Goal: Task Accomplishment & Management: Complete application form

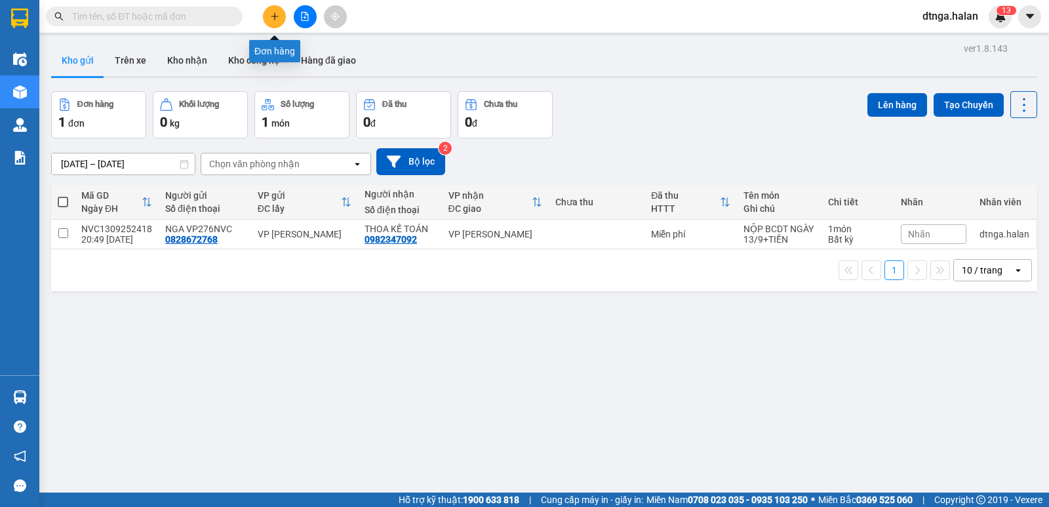
click at [281, 18] on button at bounding box center [274, 16] width 23 height 23
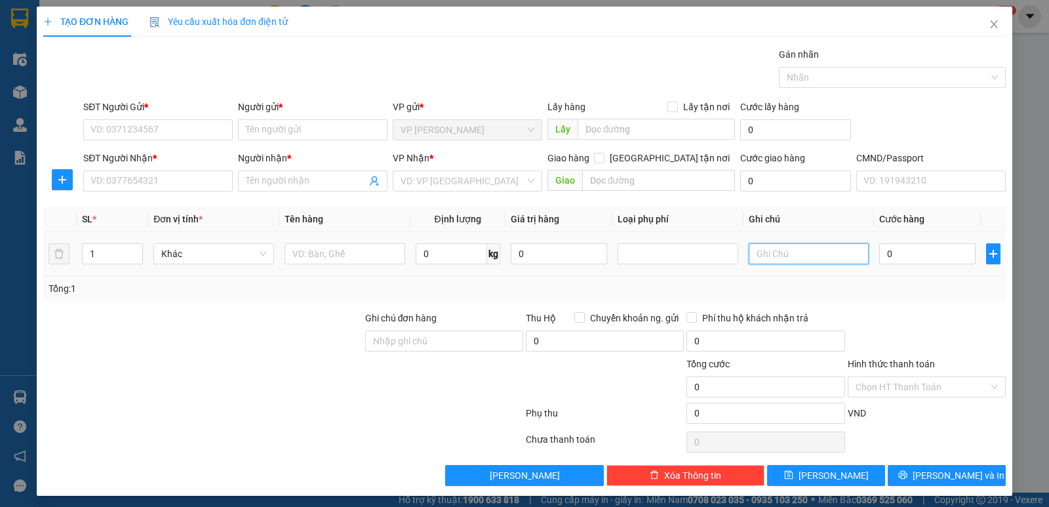
click at [769, 257] on input "text" at bounding box center [808, 253] width 121 height 21
click at [889, 252] on input "0" at bounding box center [927, 253] width 96 height 21
click at [797, 257] on input "4+6+" at bounding box center [808, 253] width 121 height 21
type input "4+6+14+24"
click at [109, 256] on input "1" at bounding box center [113, 254] width 60 height 20
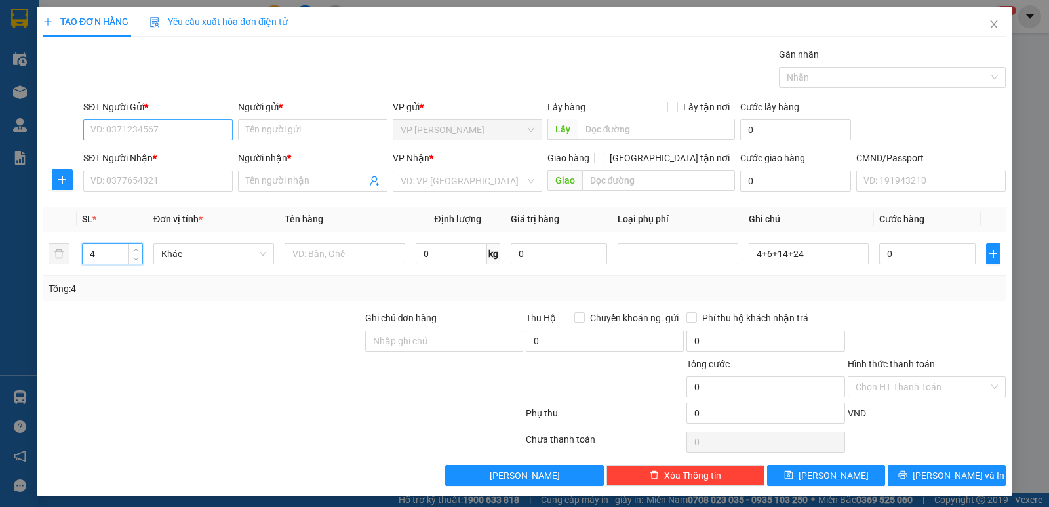
type input "4"
click at [174, 127] on input "SĐT Người Gửi *" at bounding box center [157, 129] width 149 height 21
type input "0967889533"
click at [157, 159] on div "0967889533 - HOÀI" at bounding box center [156, 156] width 132 height 14
type input "HOÀI"
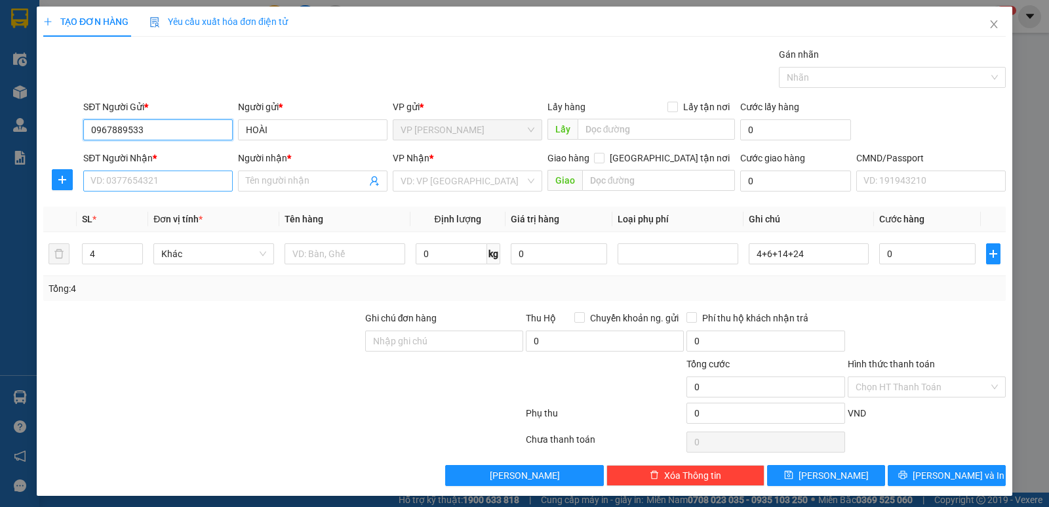
type input "0967889533"
click at [161, 176] on input "SĐT Người Nhận *" at bounding box center [157, 180] width 149 height 21
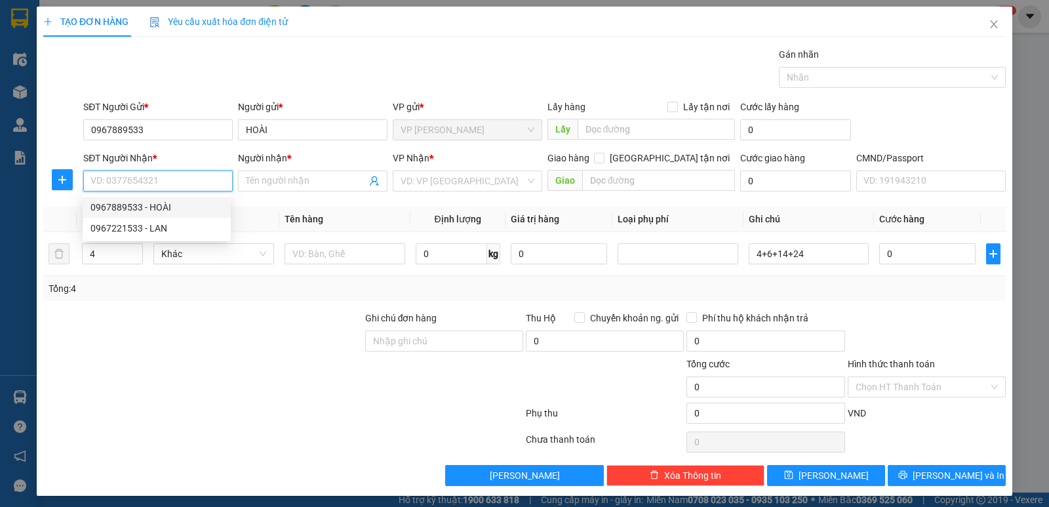
click at [166, 204] on div "0967889533 - HOÀI" at bounding box center [156, 207] width 132 height 14
type input "0967889533"
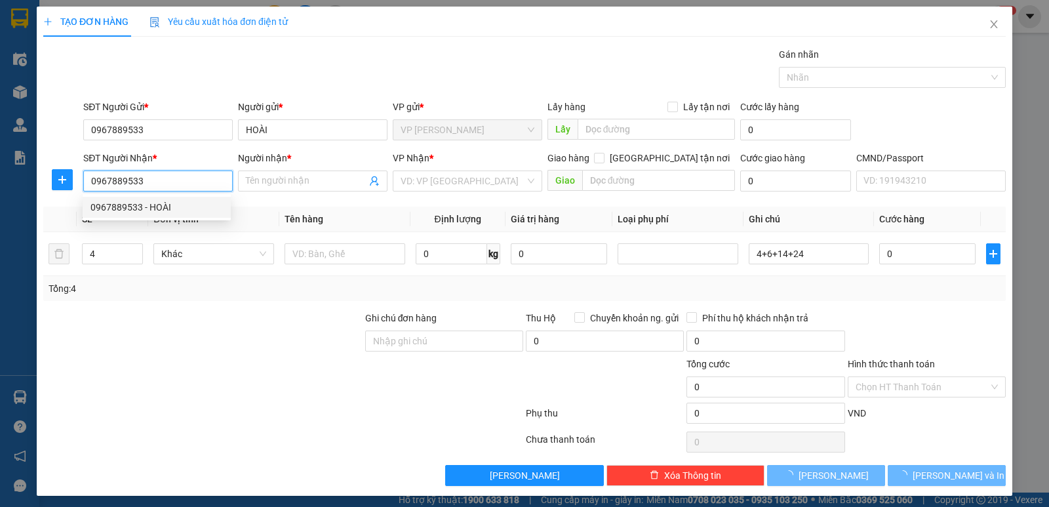
type input "HOÀI"
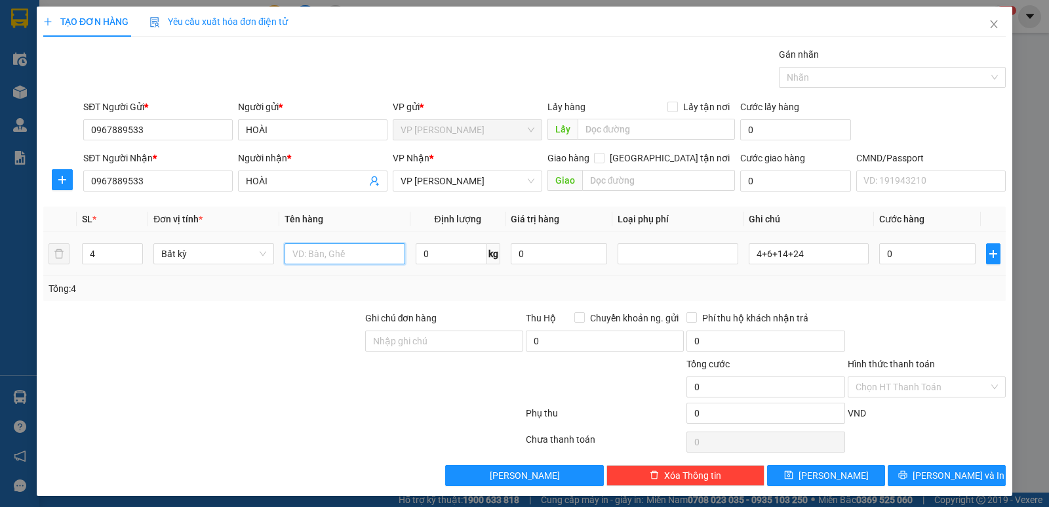
click at [309, 252] on input "text" at bounding box center [344, 253] width 121 height 21
type input "b"
type input "BỌC TỦ"
click at [885, 254] on input "0" at bounding box center [927, 253] width 96 height 21
type input "1"
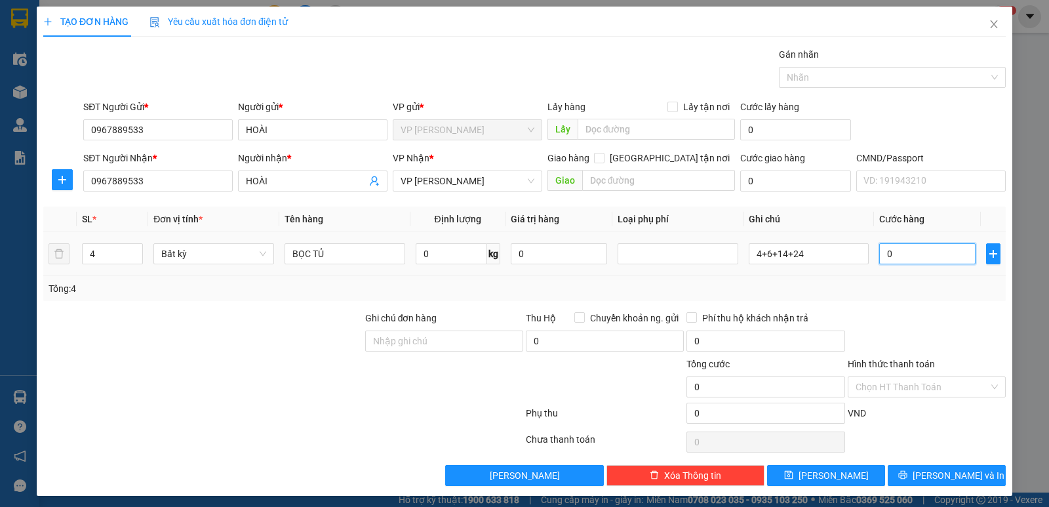
type input "1"
type input "13"
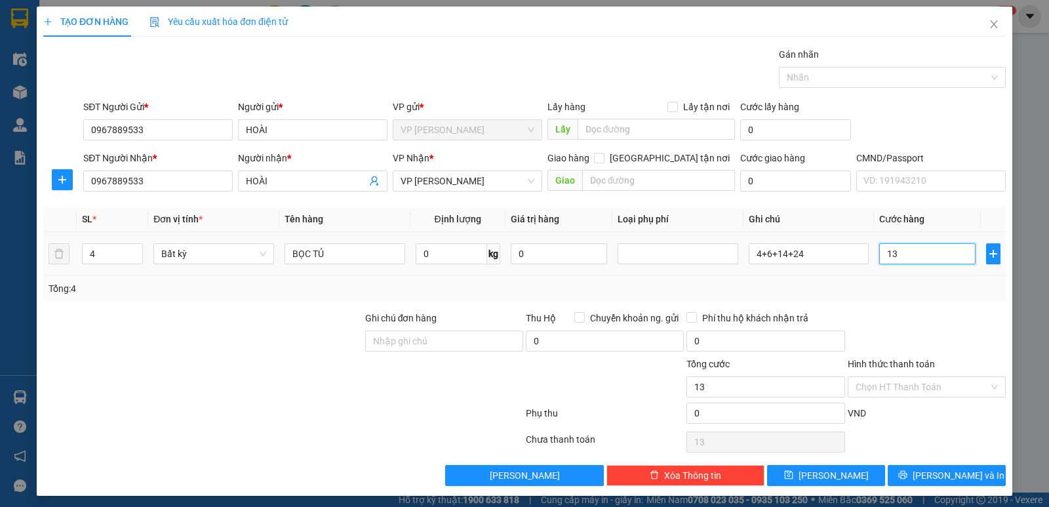
type input "135"
type input "1.350"
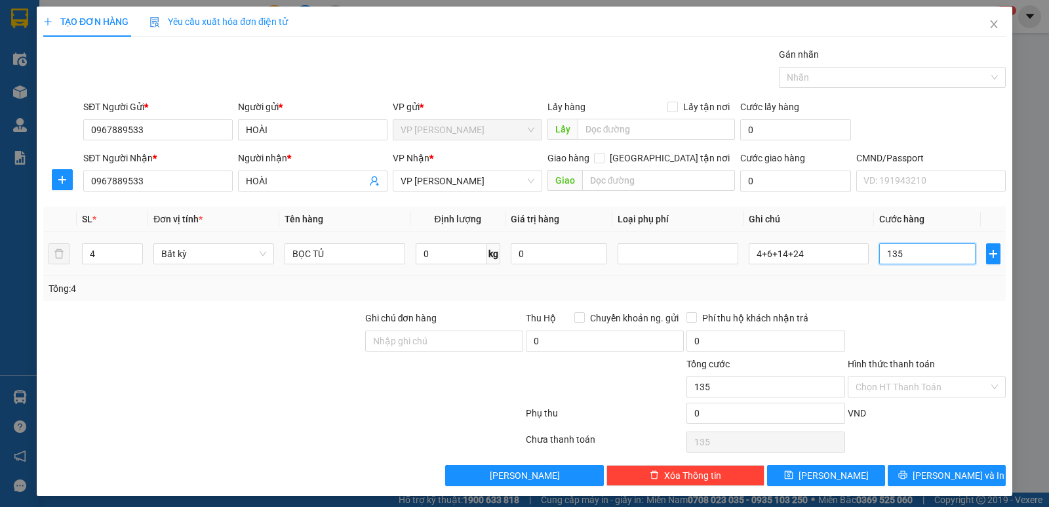
type input "1.350"
type input "13.500"
type input "135.000"
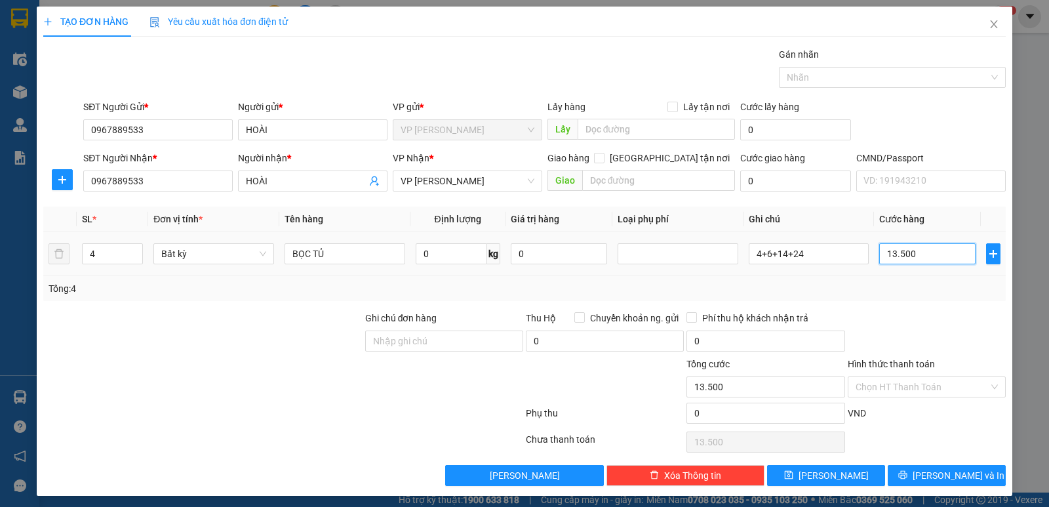
type input "135.000"
click at [924, 314] on div at bounding box center [926, 334] width 161 height 46
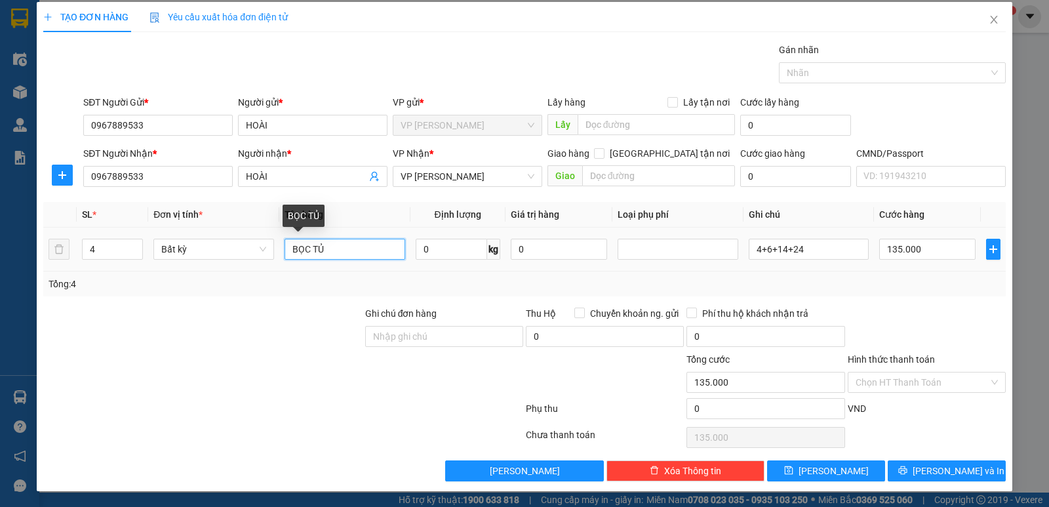
click at [341, 250] on input "BỌC TỦ" at bounding box center [344, 249] width 121 height 21
type input "BỌC NHỰA+ CUỘN"
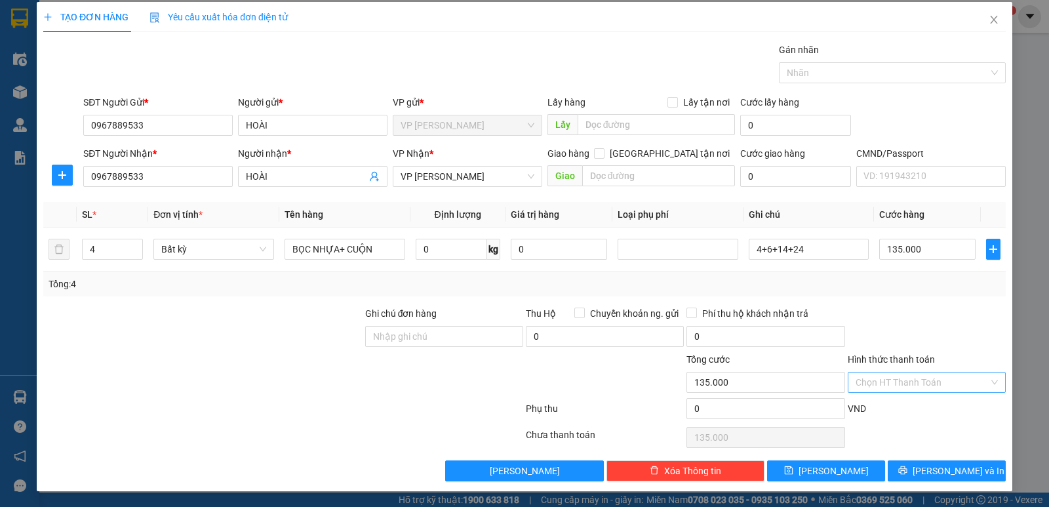
click at [944, 384] on input "Hình thức thanh toán" at bounding box center [921, 382] width 133 height 20
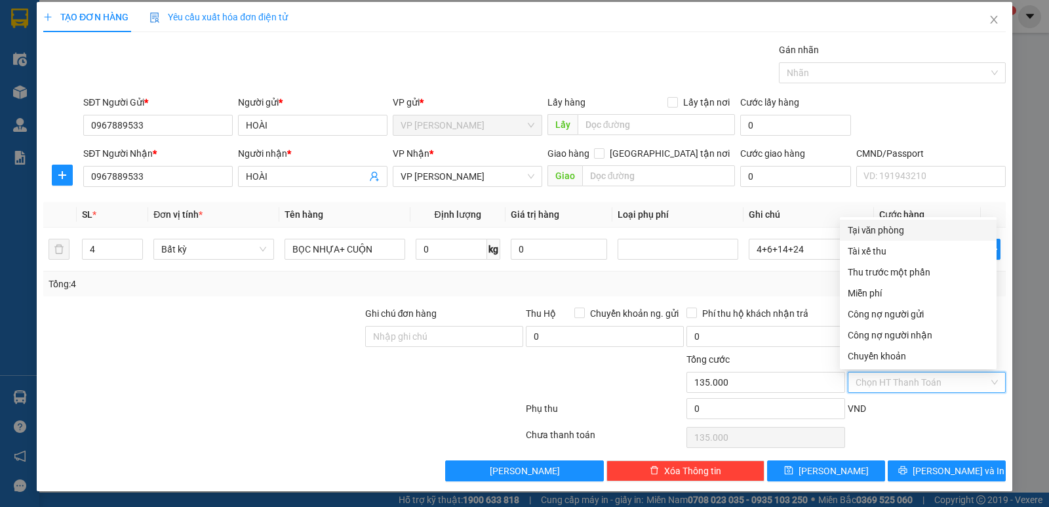
click at [914, 229] on div "Tại văn phòng" at bounding box center [917, 230] width 141 height 14
type input "0"
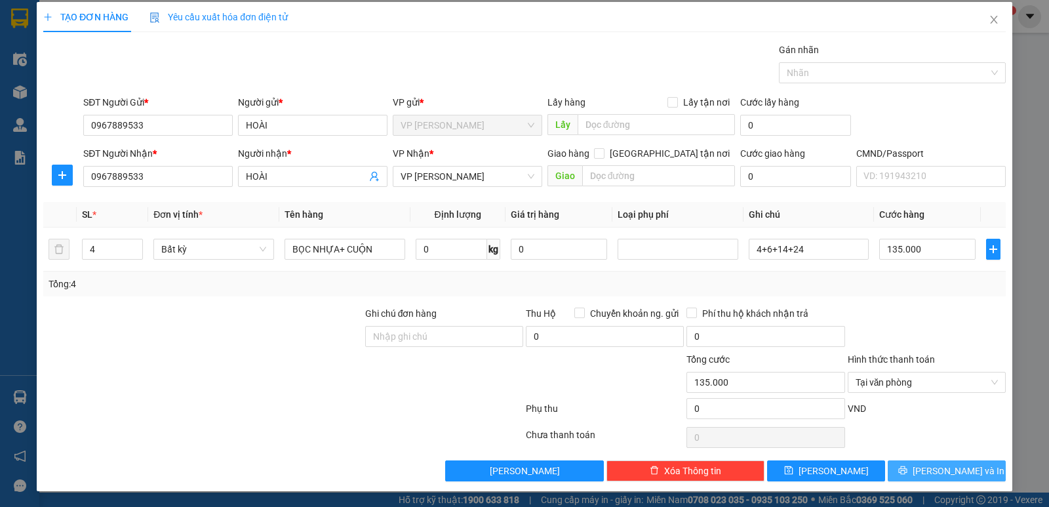
click at [941, 467] on span "Lưu và In" at bounding box center [958, 470] width 92 height 14
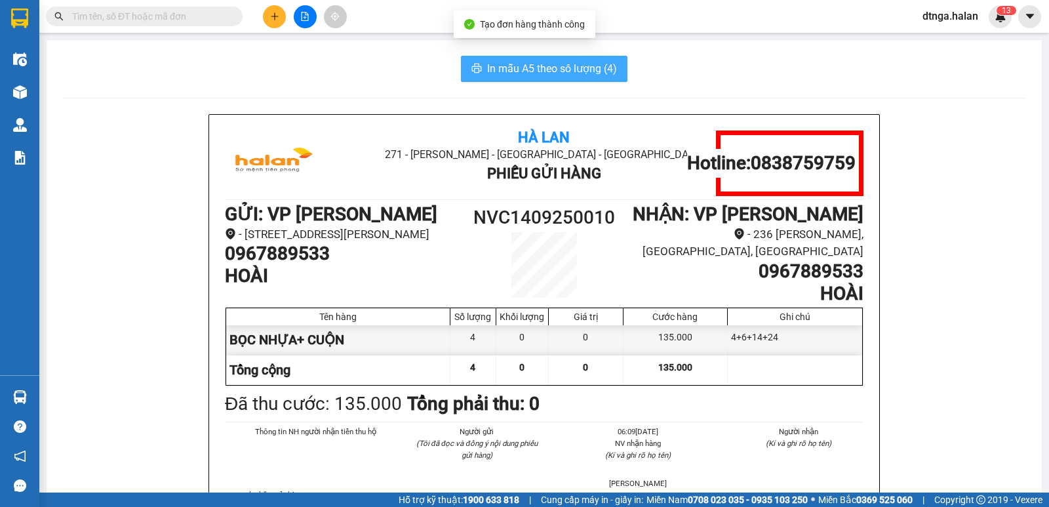
click at [554, 68] on span "In mẫu A5 theo số lượng (4)" at bounding box center [552, 68] width 130 height 16
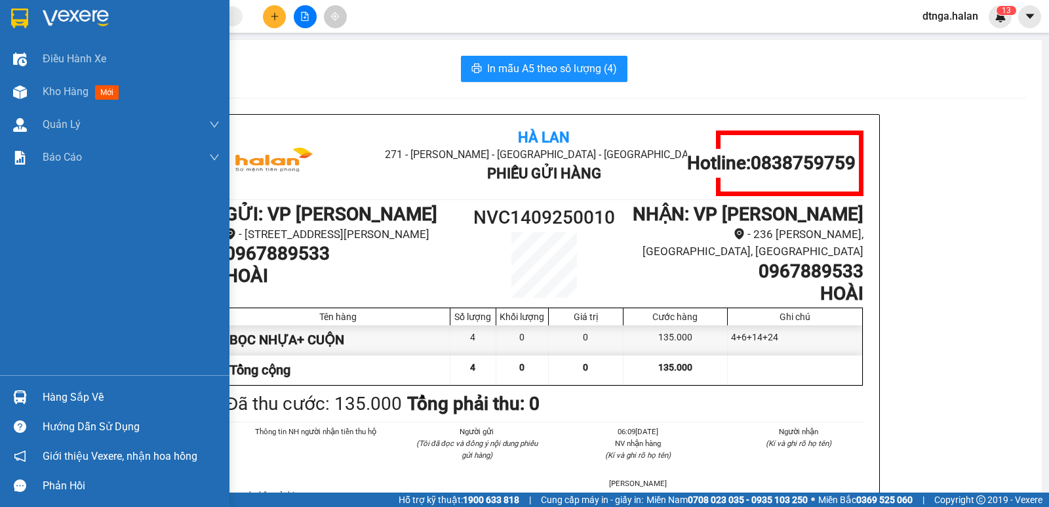
click at [70, 395] on div "Hàng sắp về" at bounding box center [131, 397] width 177 height 20
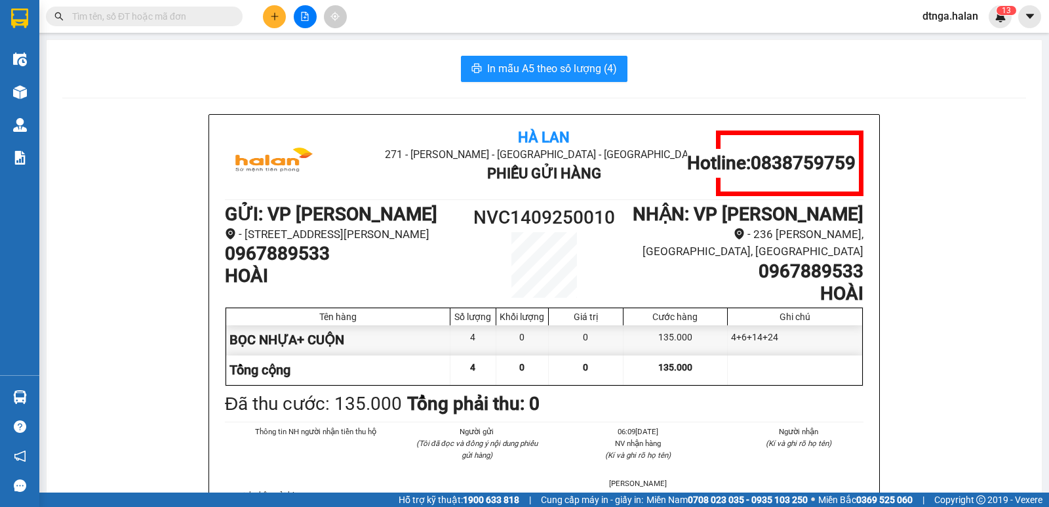
click at [218, 119] on section "Kết quả tìm kiếm ( 0 ) Bộ lọc No Data dtnga.halan 1 3 Điều hành xe Kho hàng mới…" at bounding box center [524, 253] width 1049 height 507
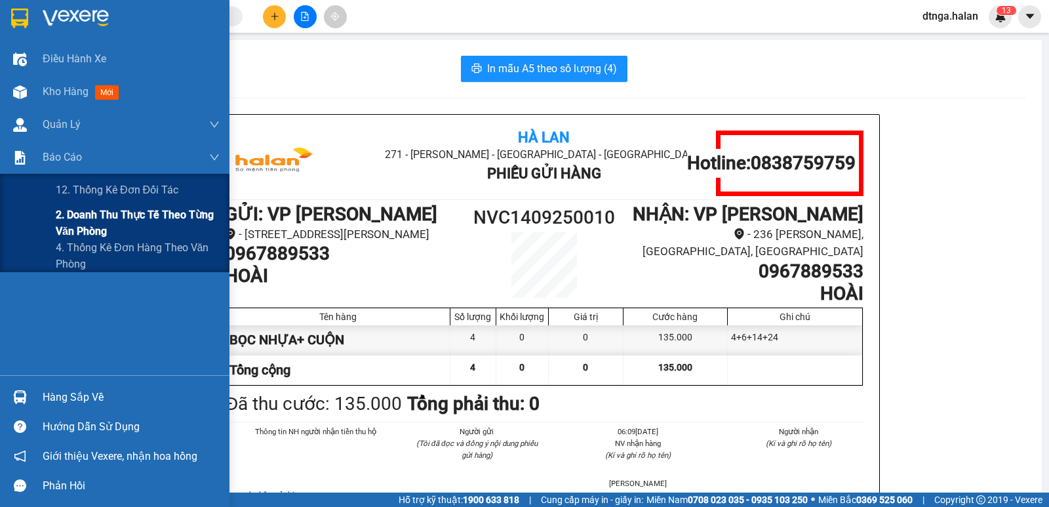
click at [128, 214] on span "2. Doanh thu thực tế theo từng văn phòng" at bounding box center [138, 222] width 164 height 33
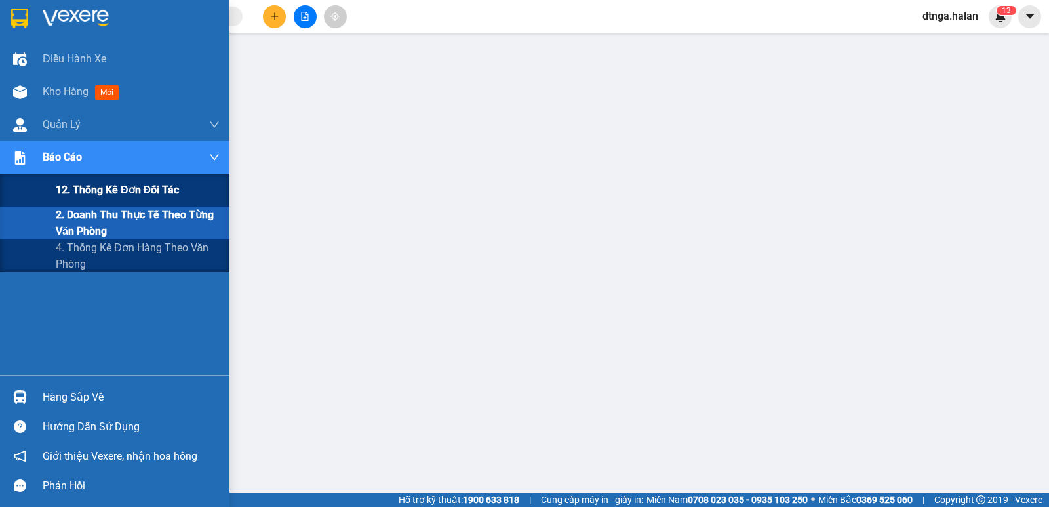
click at [132, 190] on span "12. Thống kê đơn đối tác" at bounding box center [117, 190] width 123 height 16
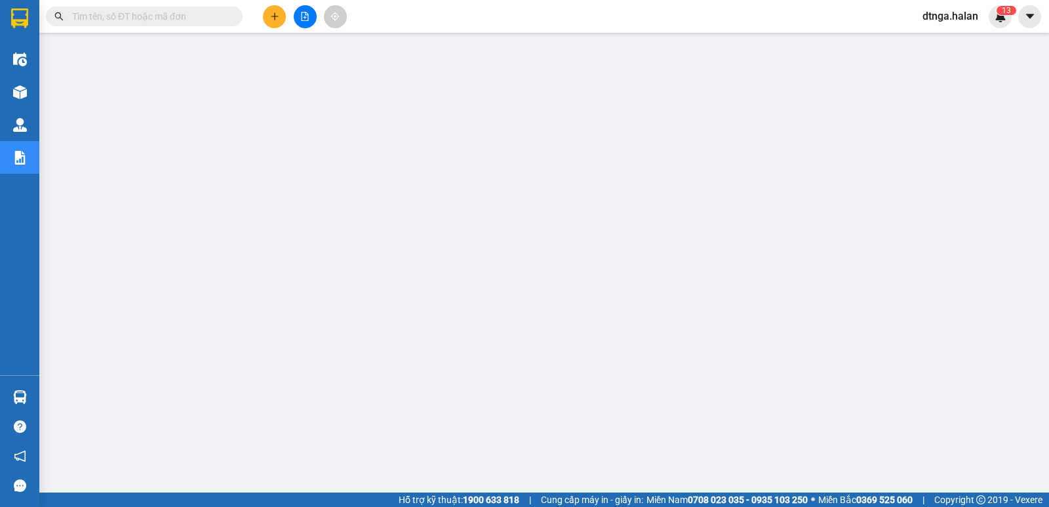
click at [206, 14] on input "text" at bounding box center [149, 16] width 155 height 14
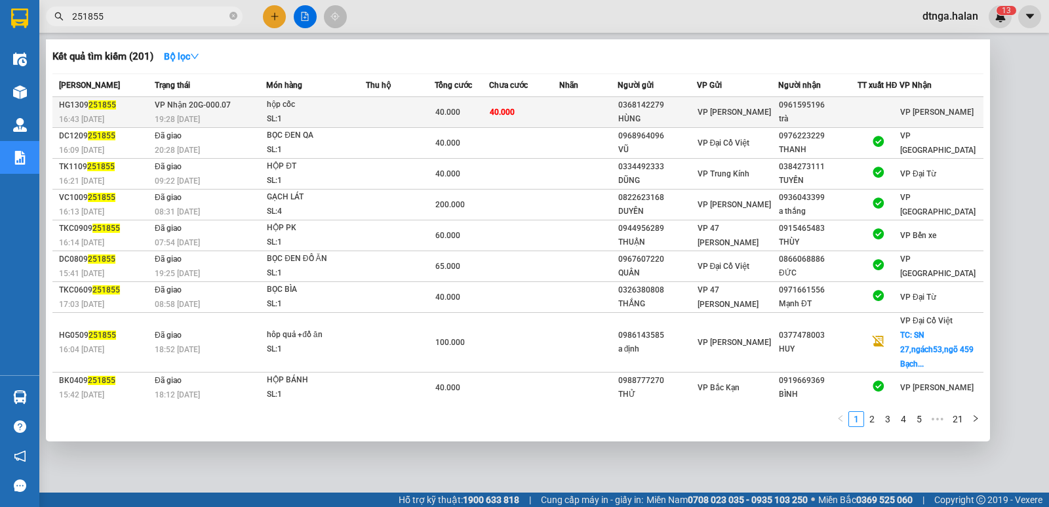
type input "251855"
click at [389, 119] on td at bounding box center [400, 112] width 68 height 31
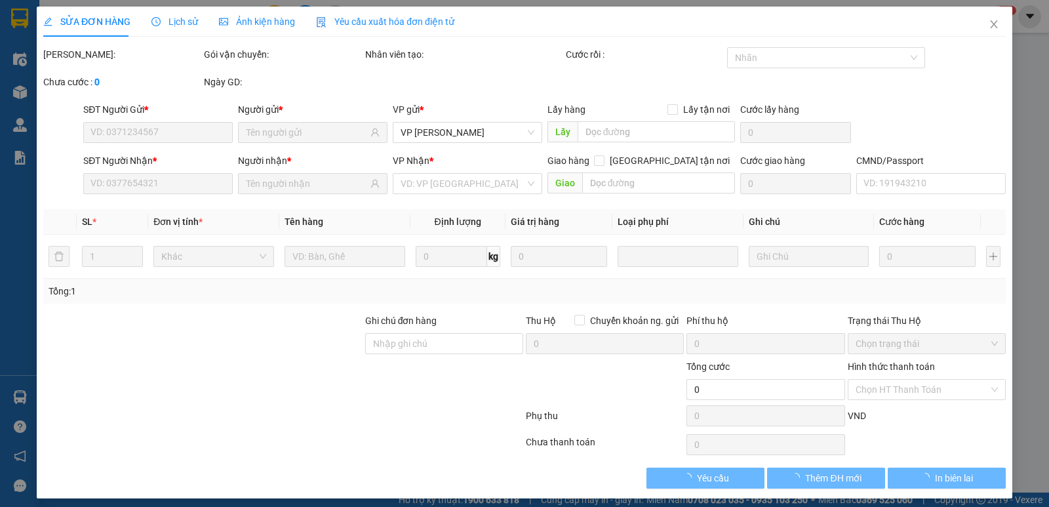
type input "0368142279"
type input "HÙNG"
type input "0961595196"
type input "trà"
type input "40.000"
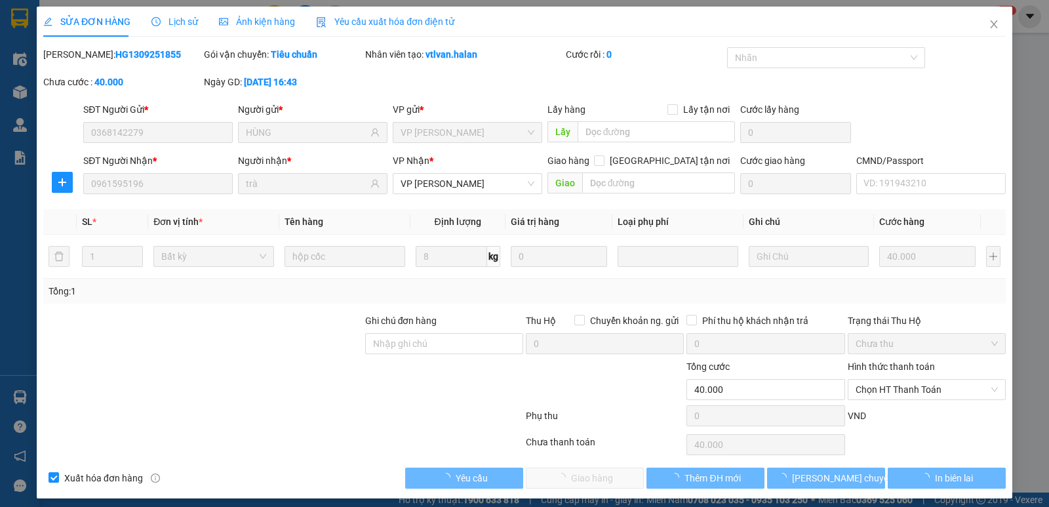
scroll to position [7, 0]
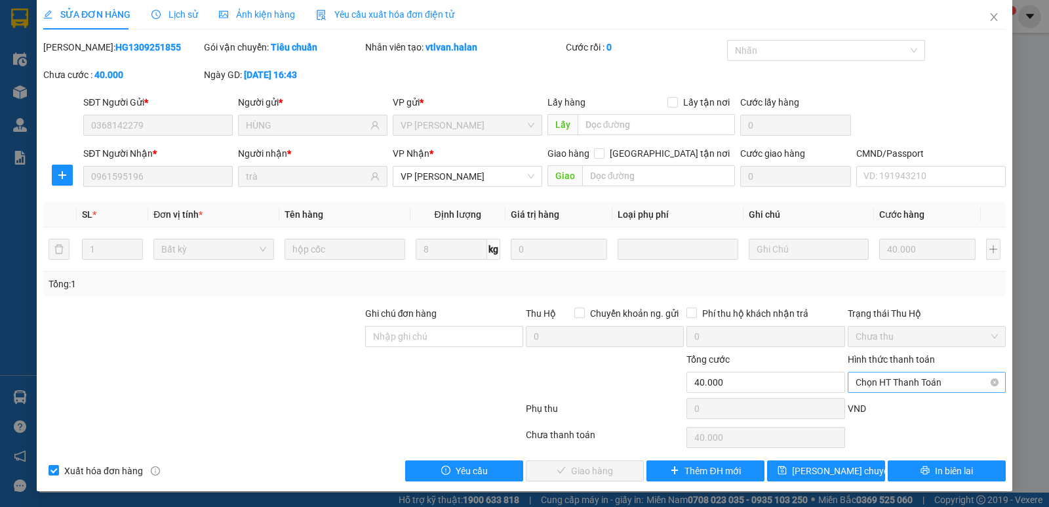
click at [874, 381] on span "Chọn HT Thanh Toán" at bounding box center [926, 382] width 142 height 20
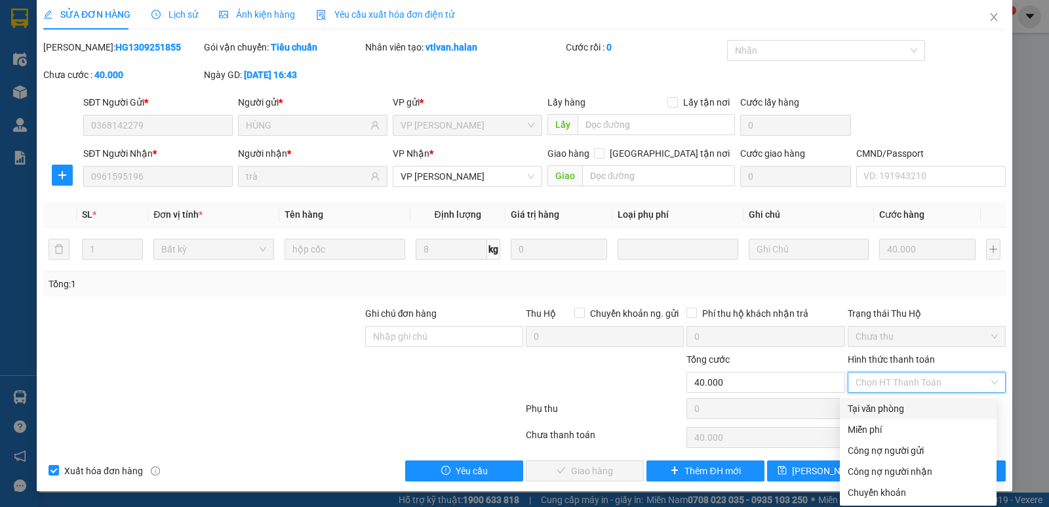
click at [866, 403] on div "Tại văn phòng" at bounding box center [917, 408] width 141 height 14
type input "0"
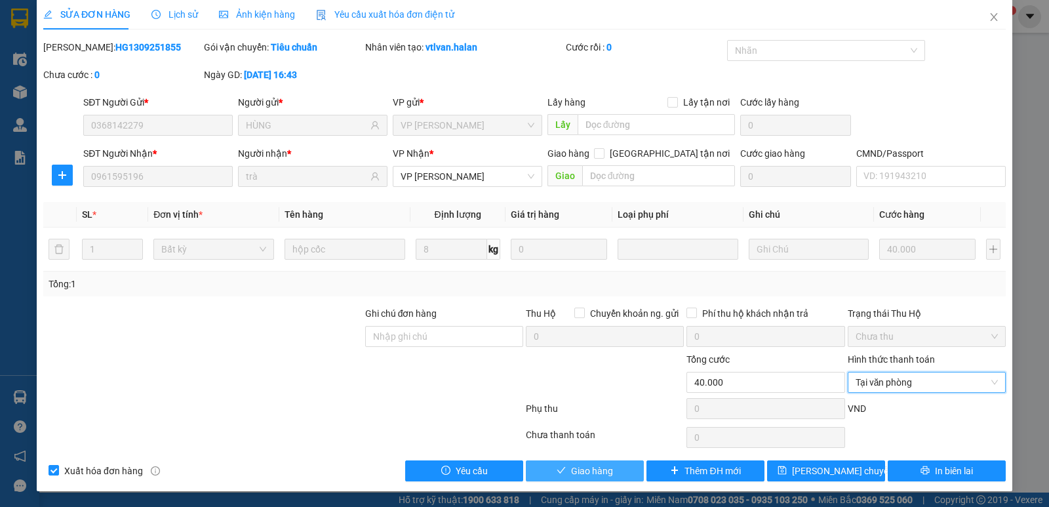
click at [616, 472] on button "Giao hàng" at bounding box center [585, 470] width 118 height 21
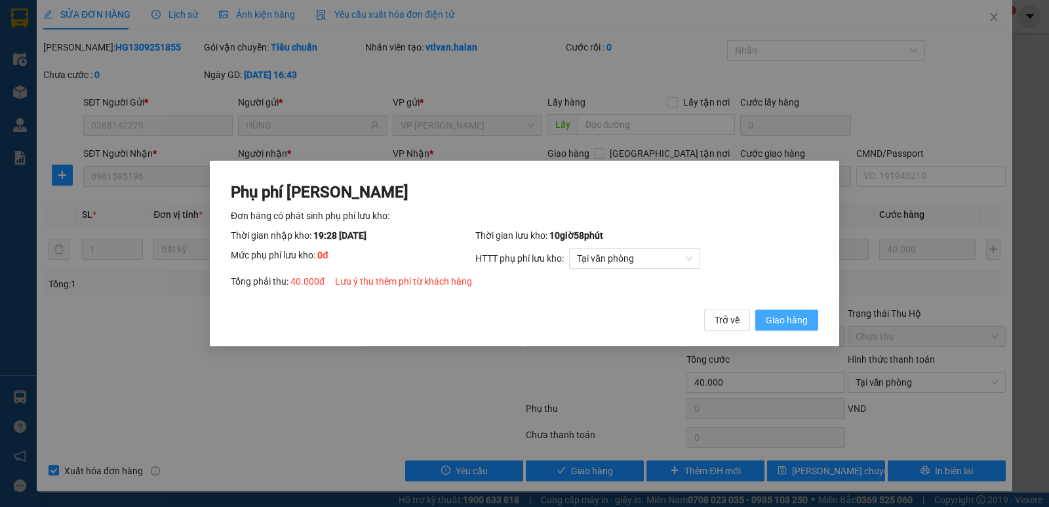
click at [786, 324] on span "Giao hàng" at bounding box center [787, 320] width 42 height 14
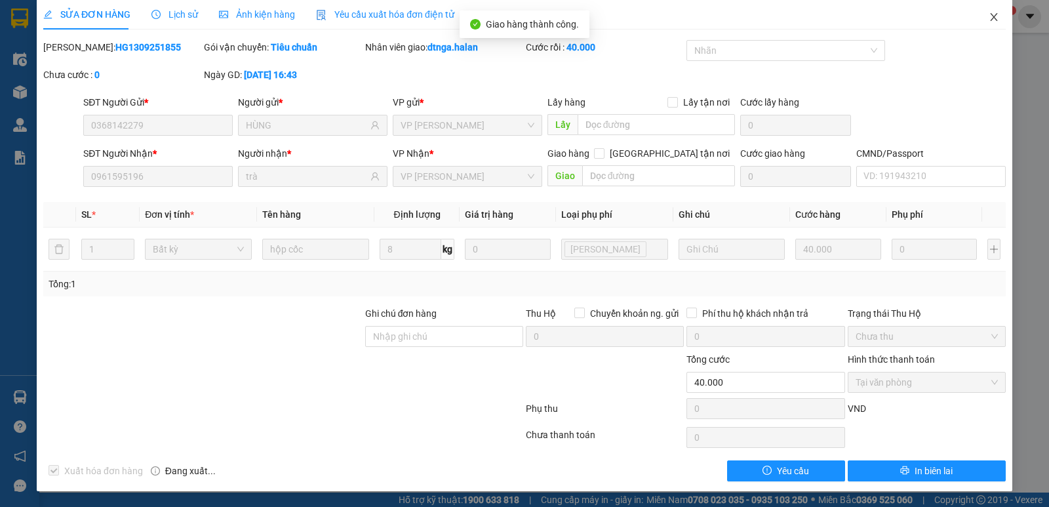
click at [988, 18] on icon "close" at bounding box center [993, 17] width 10 height 10
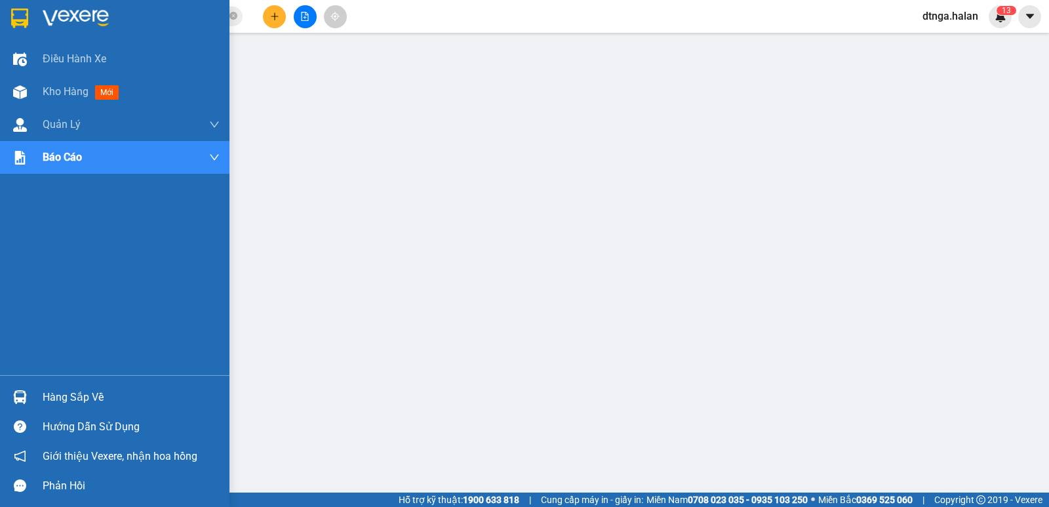
click at [53, 403] on div "Hàng sắp về" at bounding box center [131, 397] width 177 height 20
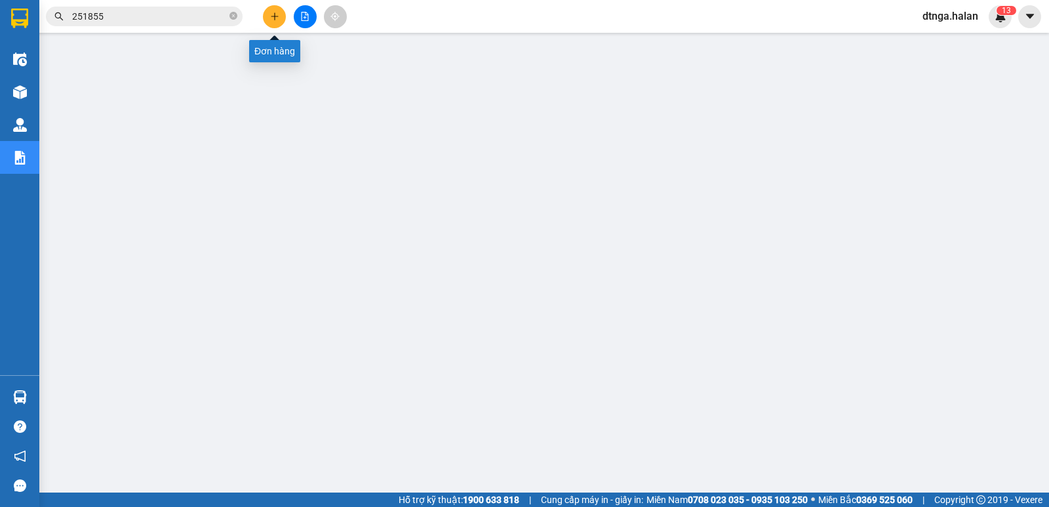
click at [272, 21] on button at bounding box center [274, 16] width 23 height 23
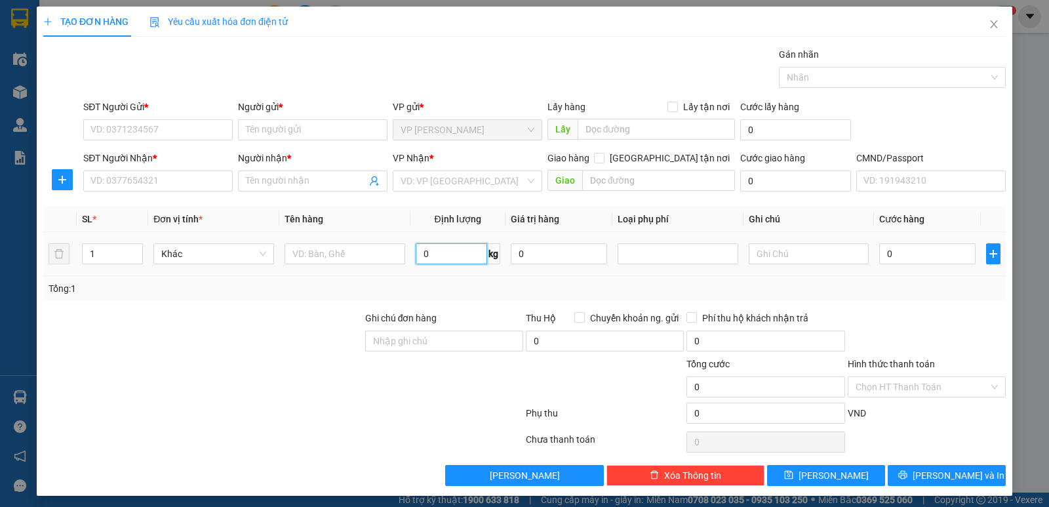
click at [443, 247] on input "0" at bounding box center [451, 253] width 71 height 21
type input "29"
click at [332, 258] on input "text" at bounding box center [344, 253] width 121 height 21
type input "XỐP HẢI SẢN"
click at [194, 129] on input "SĐT Người Gửi *" at bounding box center [157, 129] width 149 height 21
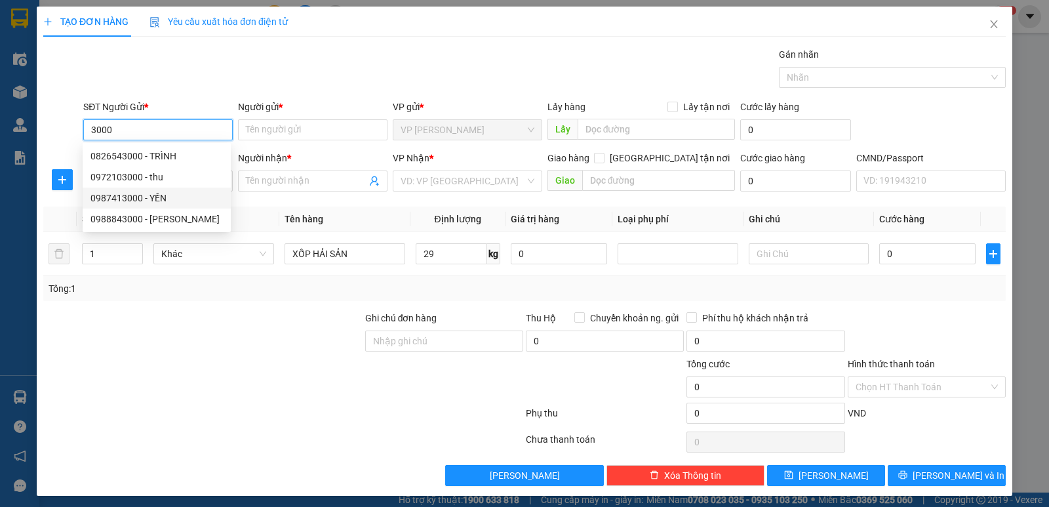
click at [157, 196] on div "0987413000 - YẾN" at bounding box center [156, 198] width 132 height 14
type input "0987413000"
type input "YẾN"
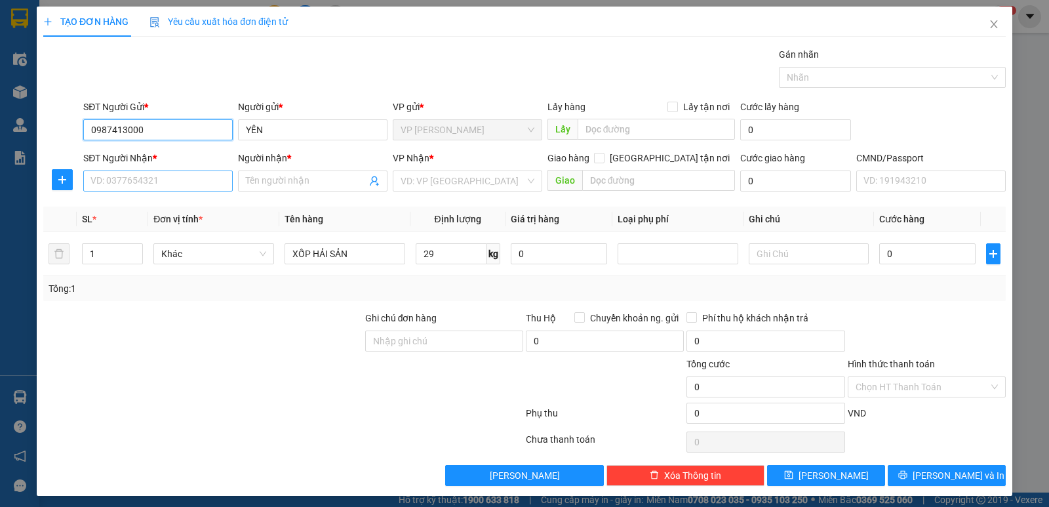
type input "0987413000"
click at [167, 179] on input "SĐT Người Nhận *" at bounding box center [157, 180] width 149 height 21
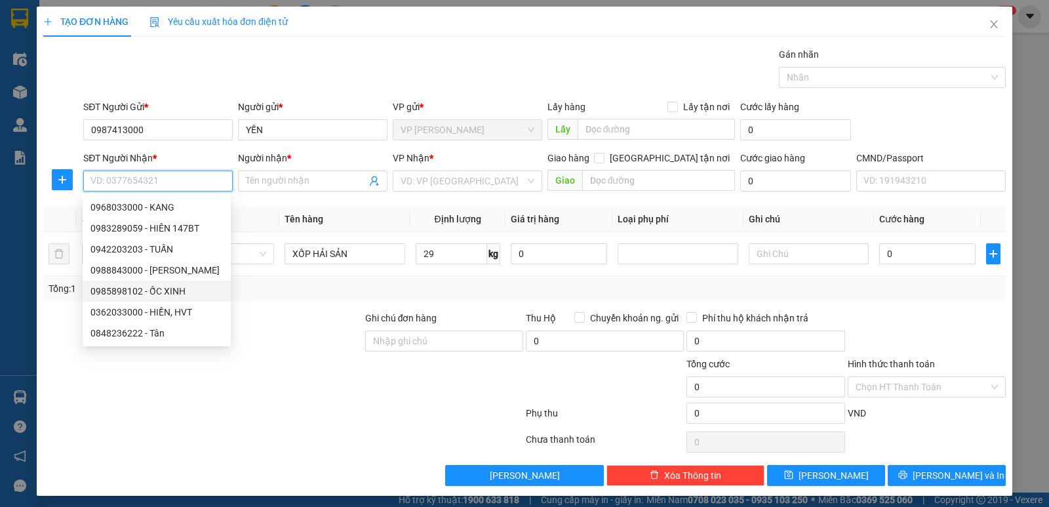
click at [123, 290] on div "0985898102 - ỐC XINH" at bounding box center [156, 291] width 132 height 14
type input "0985898102"
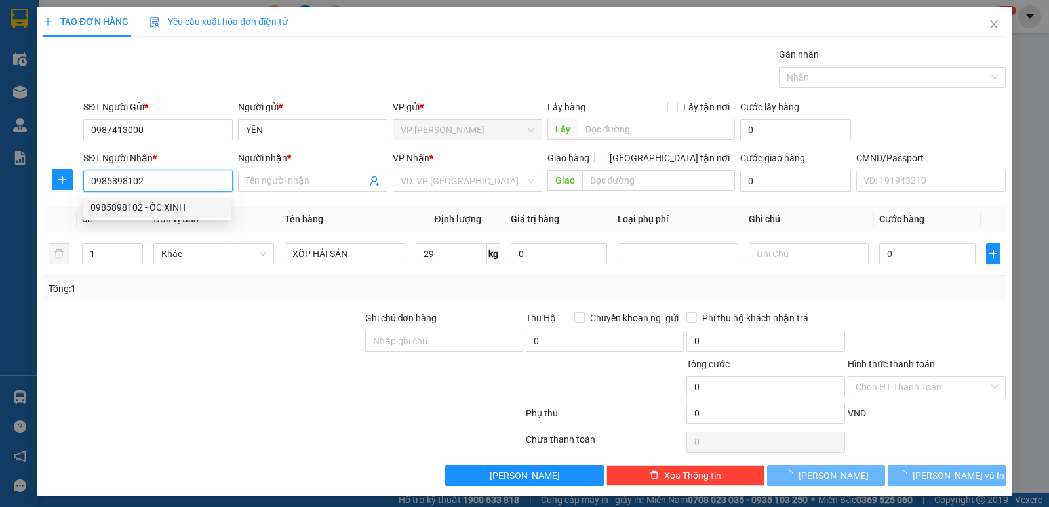
type input "ỐC XINH"
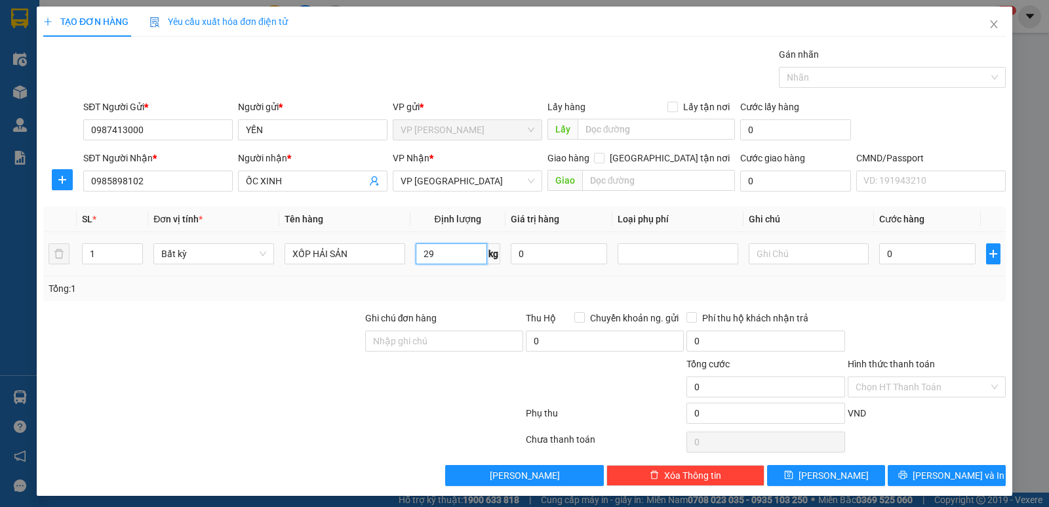
click at [438, 255] on input "29" at bounding box center [451, 253] width 71 height 21
click at [895, 252] on input "0" at bounding box center [927, 253] width 96 height 21
click at [913, 275] on td "0" at bounding box center [927, 254] width 107 height 44
type input "65.000"
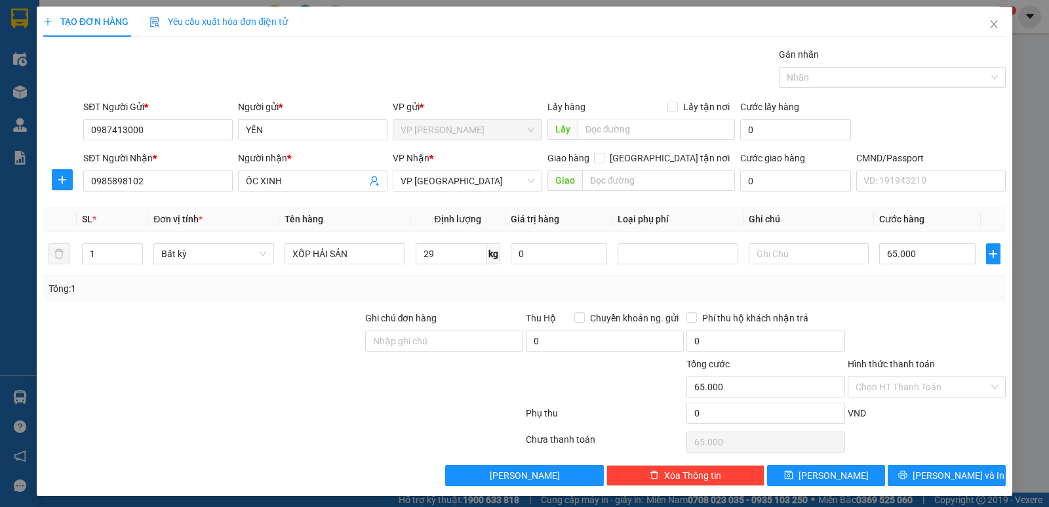
type input "65.000"
click at [944, 471] on span "Lưu và In" at bounding box center [958, 475] width 92 height 14
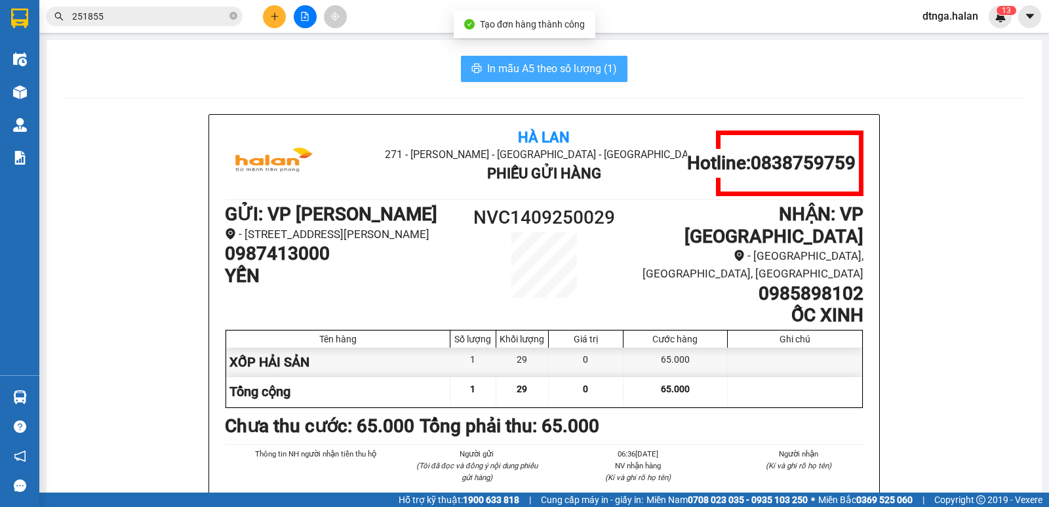
click at [545, 62] on span "In mẫu A5 theo số lượng (1)" at bounding box center [552, 68] width 130 height 16
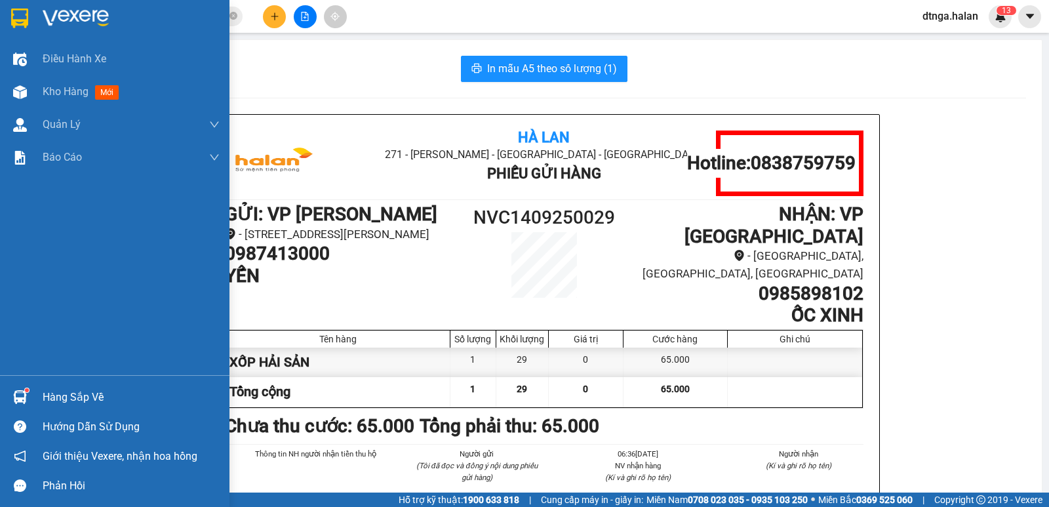
click at [94, 397] on div "Hàng sắp về" at bounding box center [131, 397] width 177 height 20
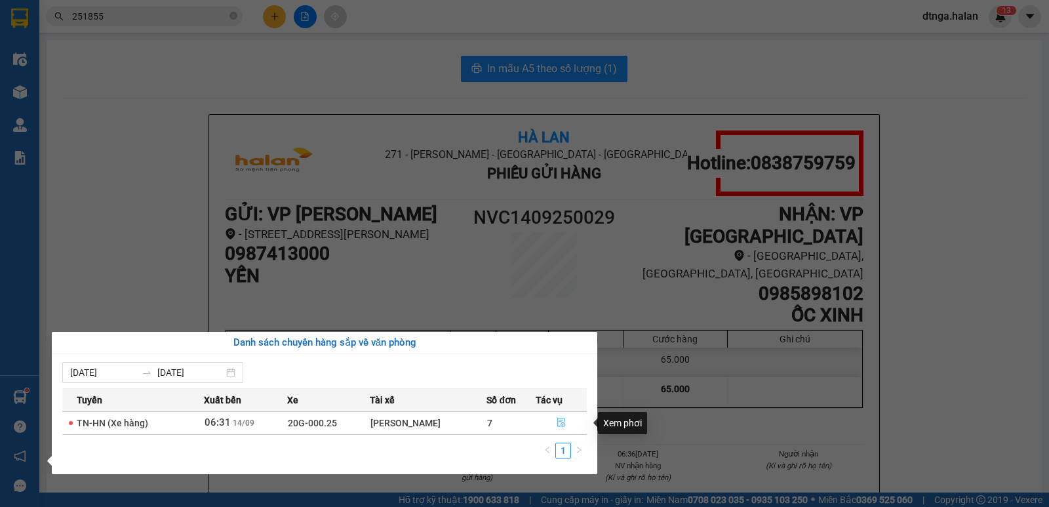
click at [562, 419] on icon "file-done" at bounding box center [560, 421] width 9 height 9
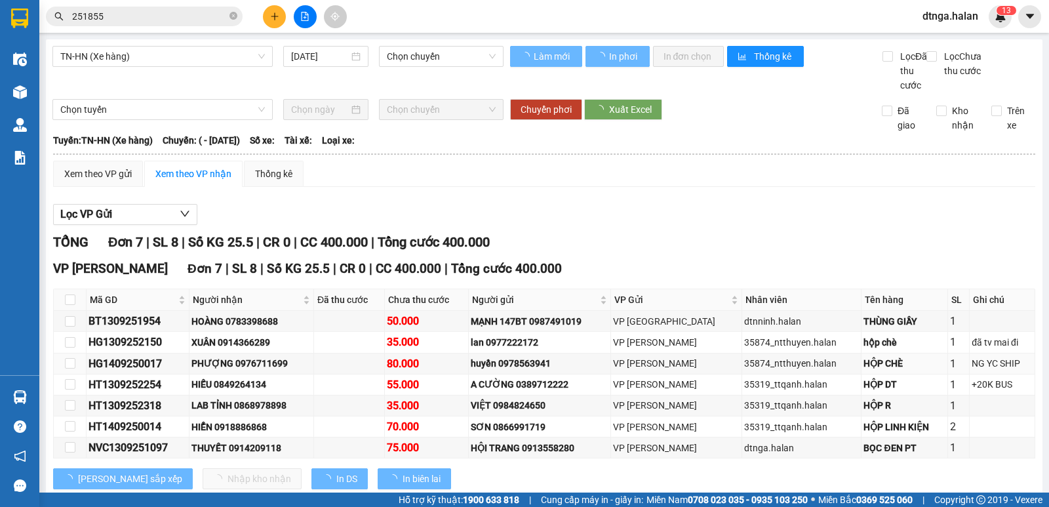
type input "14/09/2025"
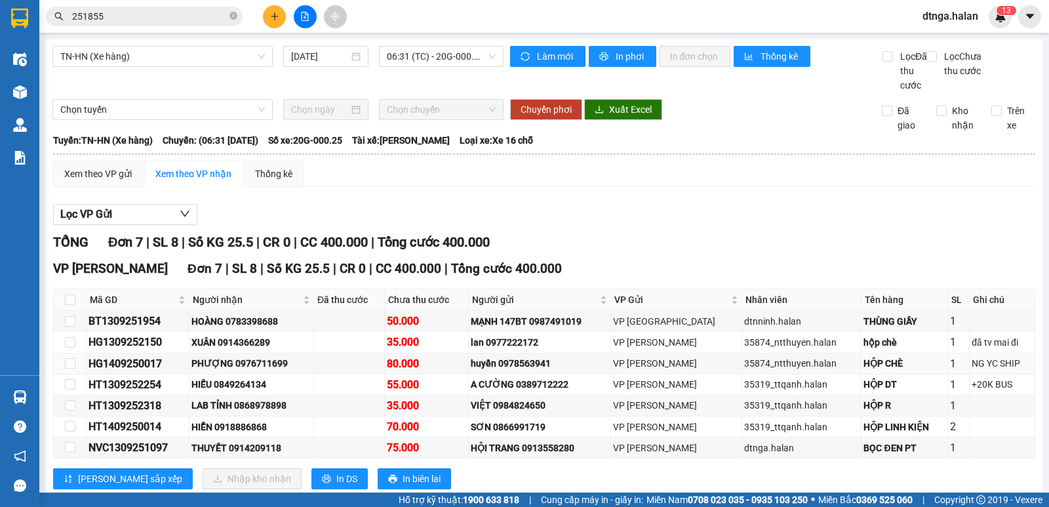
scroll to position [48, 0]
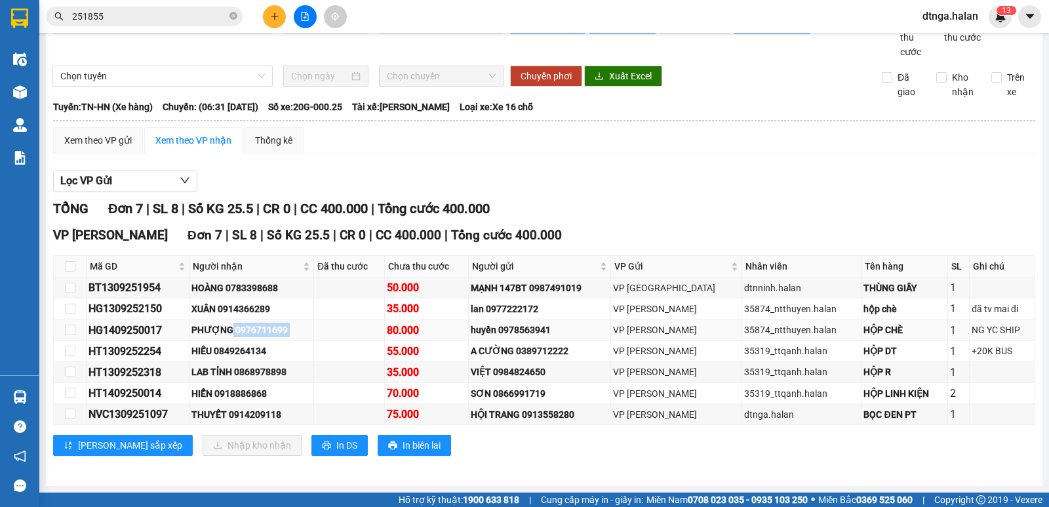
drag, startPoint x: 239, startPoint y: 327, endPoint x: 324, endPoint y: 332, distance: 85.4
click at [324, 332] on tr "HG1409250017 PHƯỢNG 0976711699 80.000 huyền 0978563941 VP Hoàng Gia 35874_ntthu…" at bounding box center [544, 330] width 981 height 21
copy tr "0976711699"
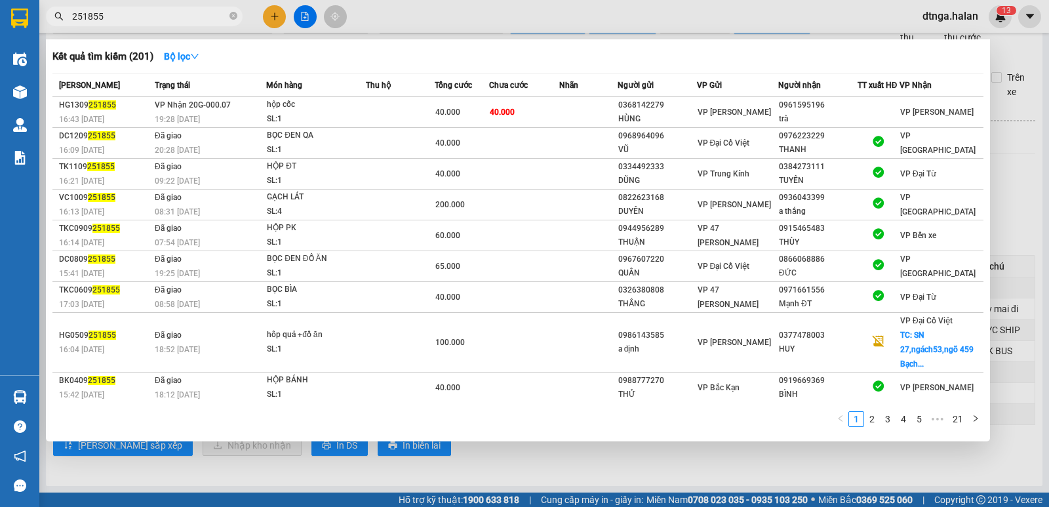
click at [126, 12] on input "251855" at bounding box center [149, 16] width 155 height 14
paste input "0976711699"
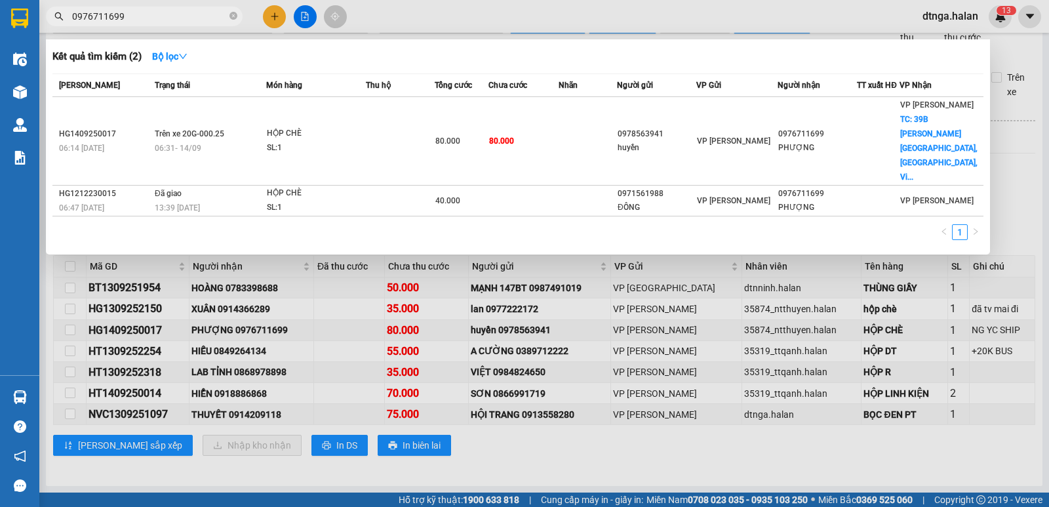
type input "0976711699"
click at [509, 454] on div at bounding box center [524, 253] width 1049 height 507
